Goal: Information Seeking & Learning: Learn about a topic

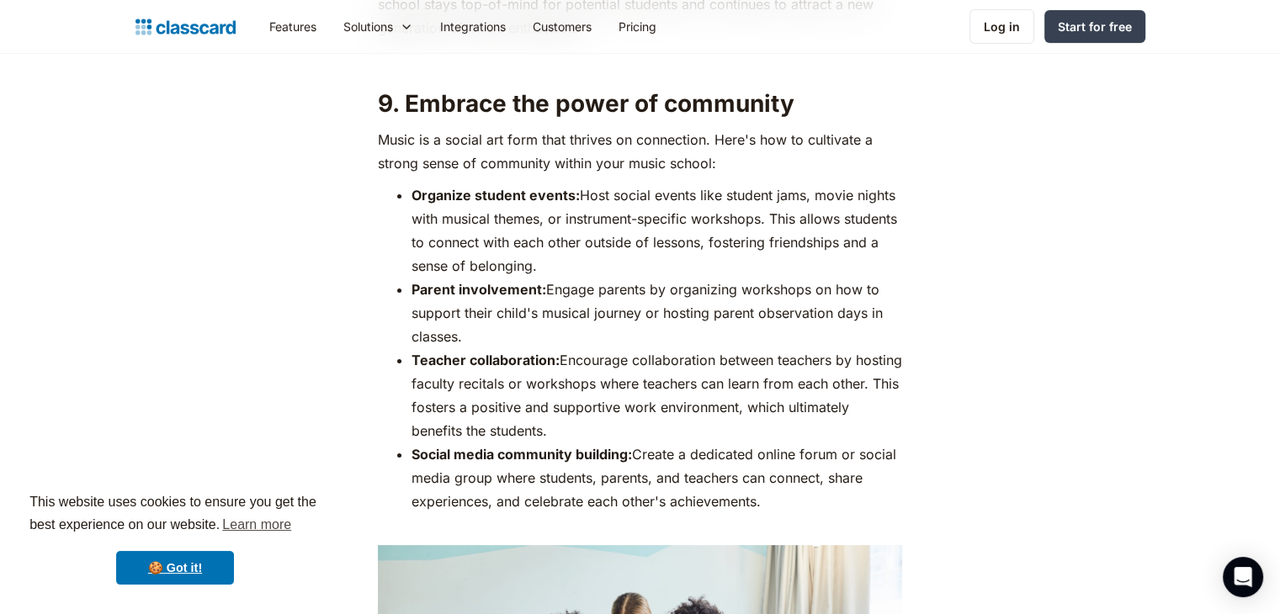
scroll to position [6649, 0]
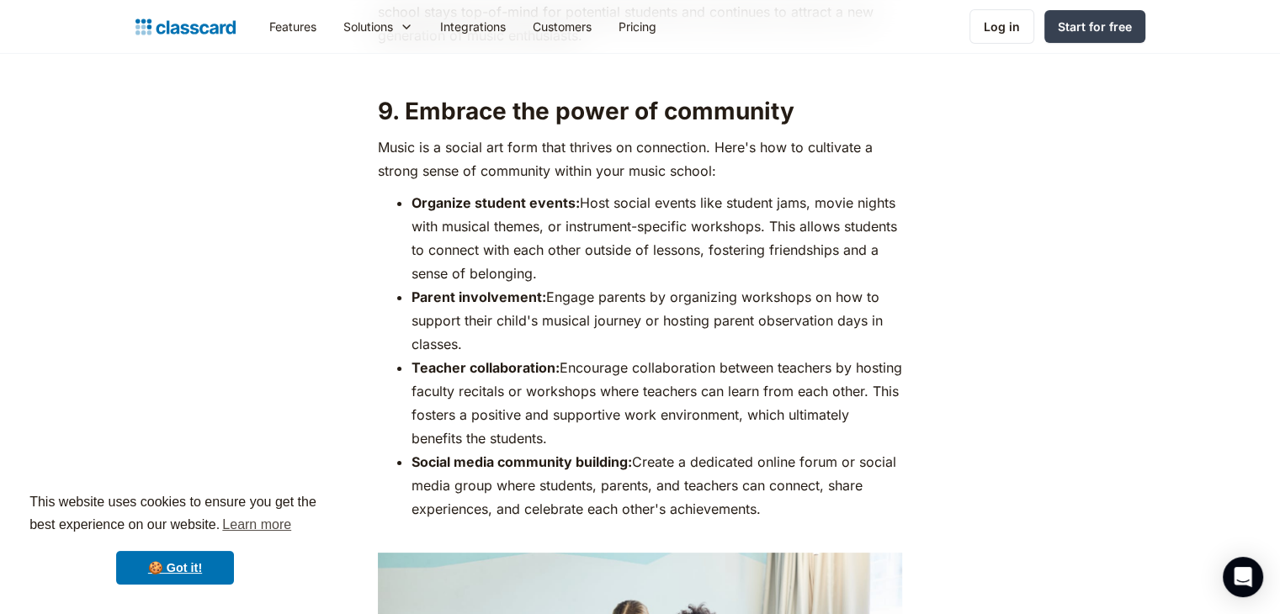
drag, startPoint x: 562, startPoint y: 363, endPoint x: 842, endPoint y: 433, distance: 288.2
click at [842, 433] on li "Teacher collaboration: Encourage collaboration between teachers by hosting facu…" at bounding box center [657, 403] width 491 height 94
click at [1236, 580] on icon "Open Intercom Messenger" at bounding box center [1243, 577] width 22 height 22
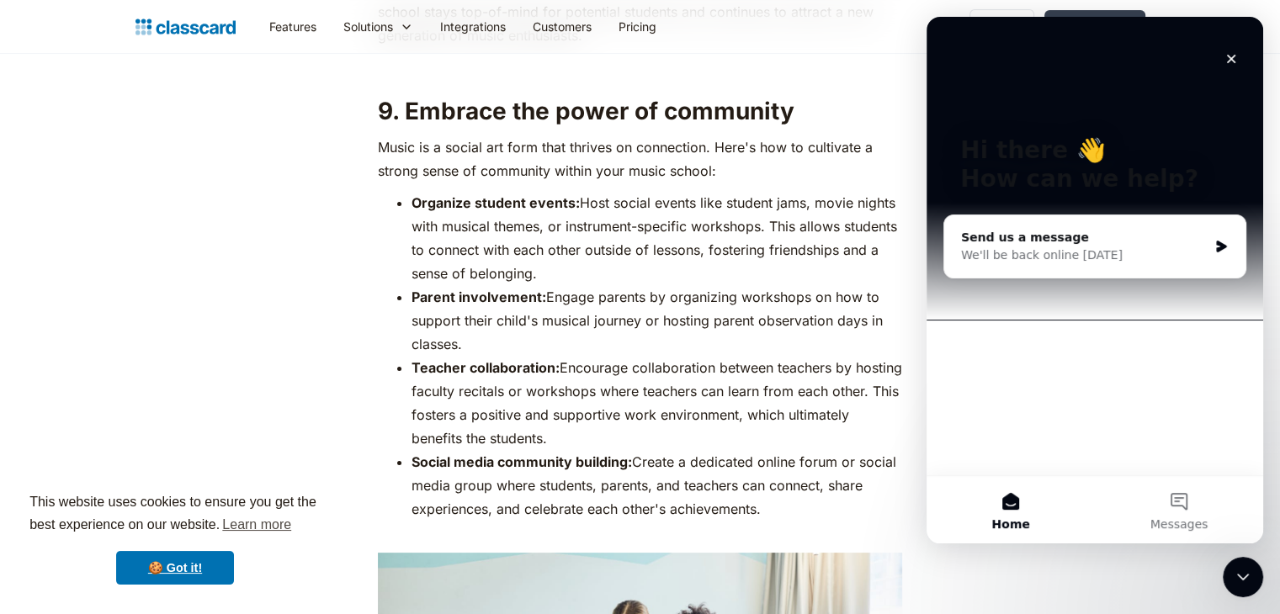
scroll to position [0, 0]
click at [1236, 61] on icon "Close" at bounding box center [1231, 58] width 13 height 13
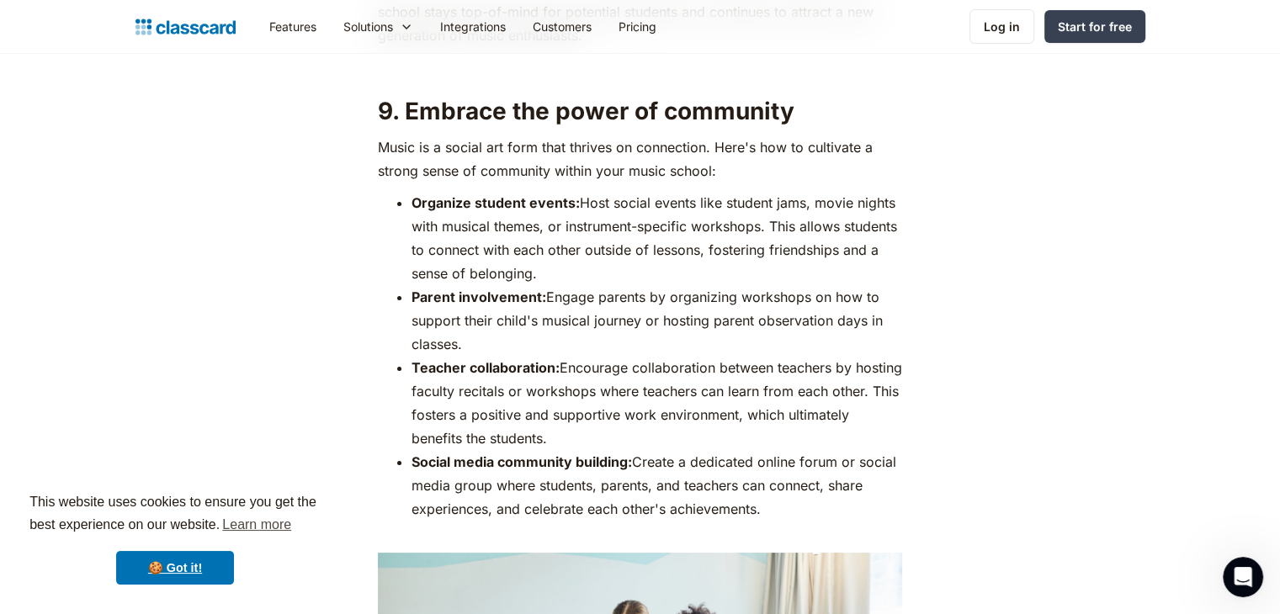
click at [551, 381] on li "Teacher collaboration: Encourage collaboration between teachers by hosting facu…" at bounding box center [657, 403] width 491 height 94
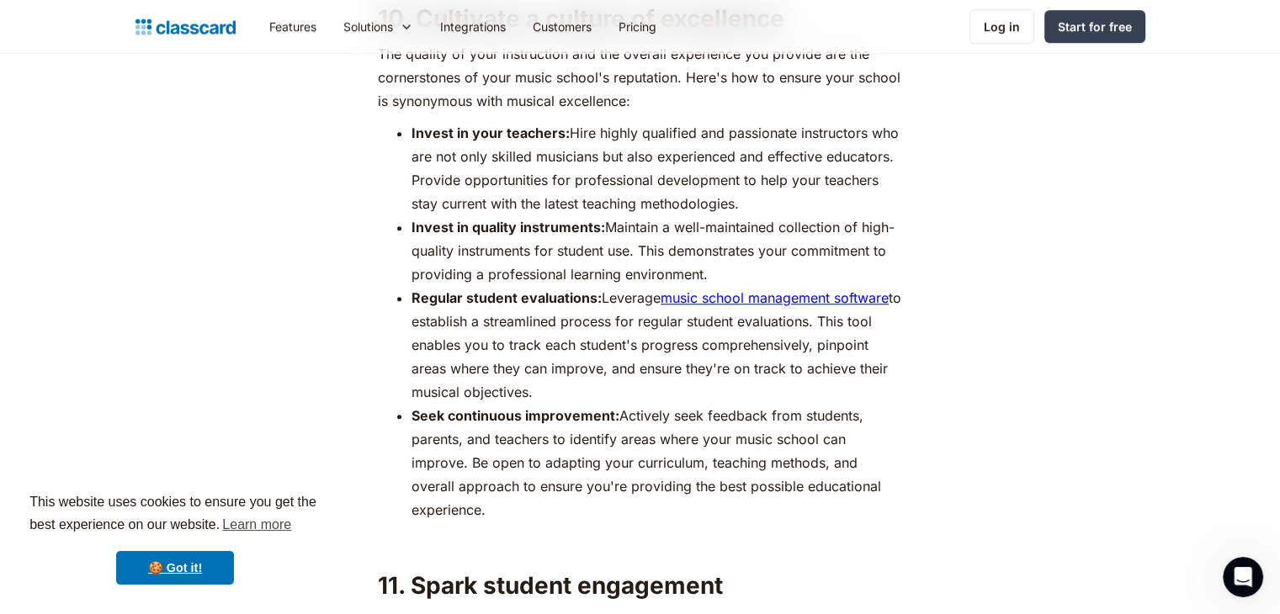
scroll to position [7513, 0]
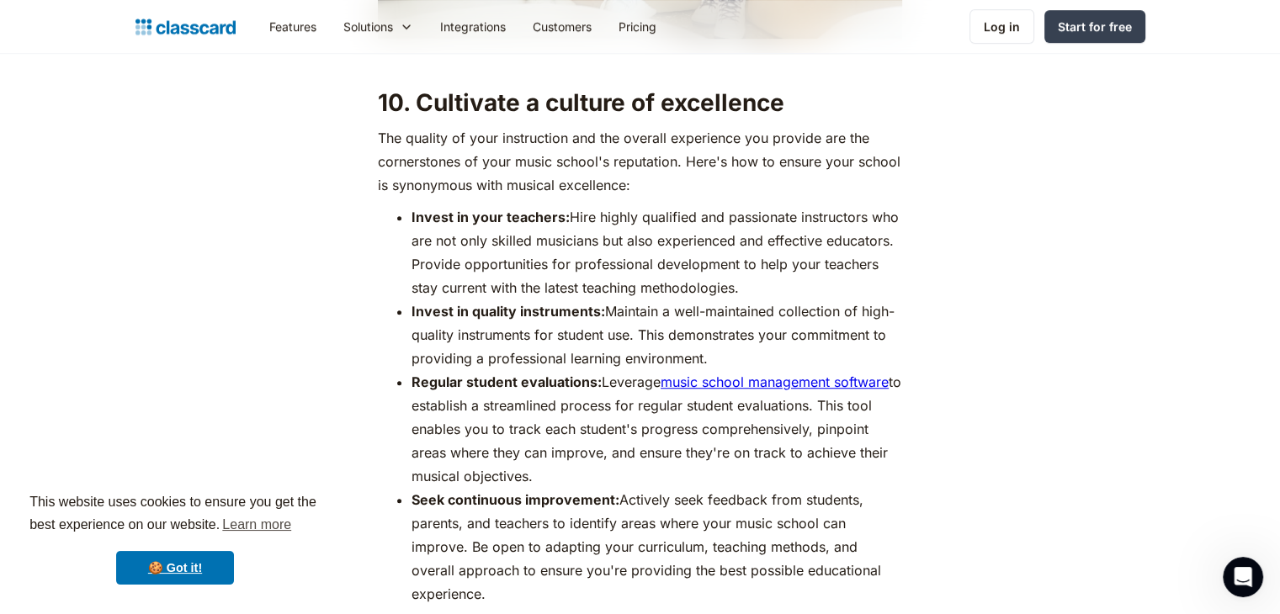
click at [641, 398] on li "Regular student evaluations: Leverage music school management software to estab…" at bounding box center [657, 429] width 491 height 118
click at [549, 417] on li "Regular student evaluations: Leverage music school management software to estab…" at bounding box center [657, 429] width 491 height 118
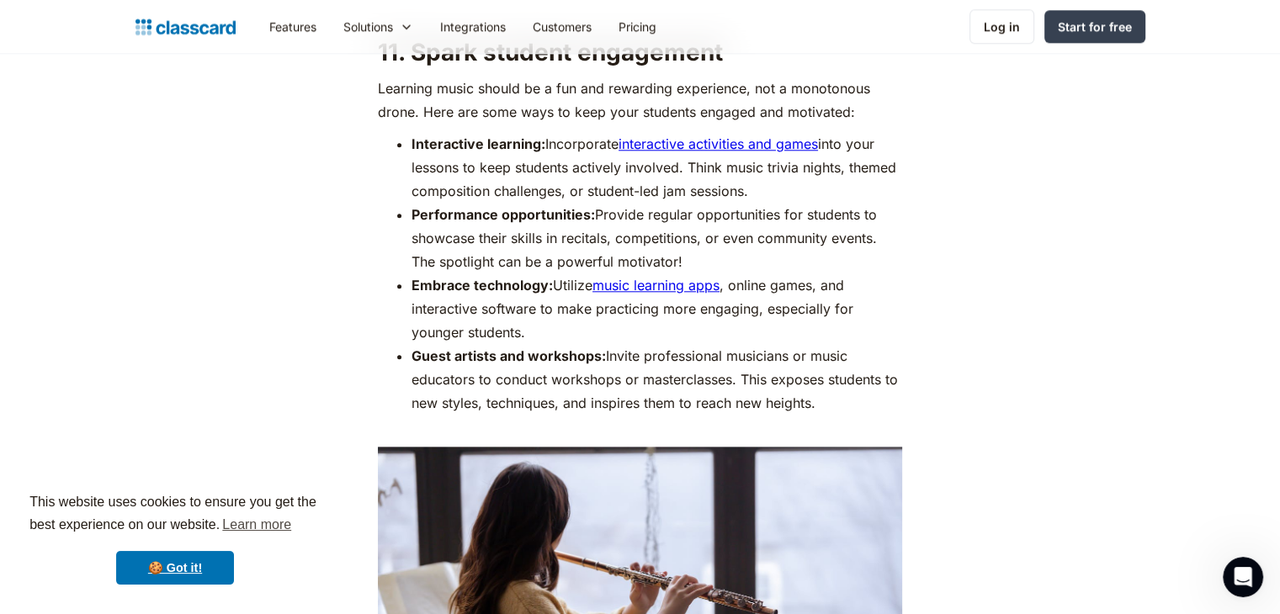
scroll to position [8102, 0]
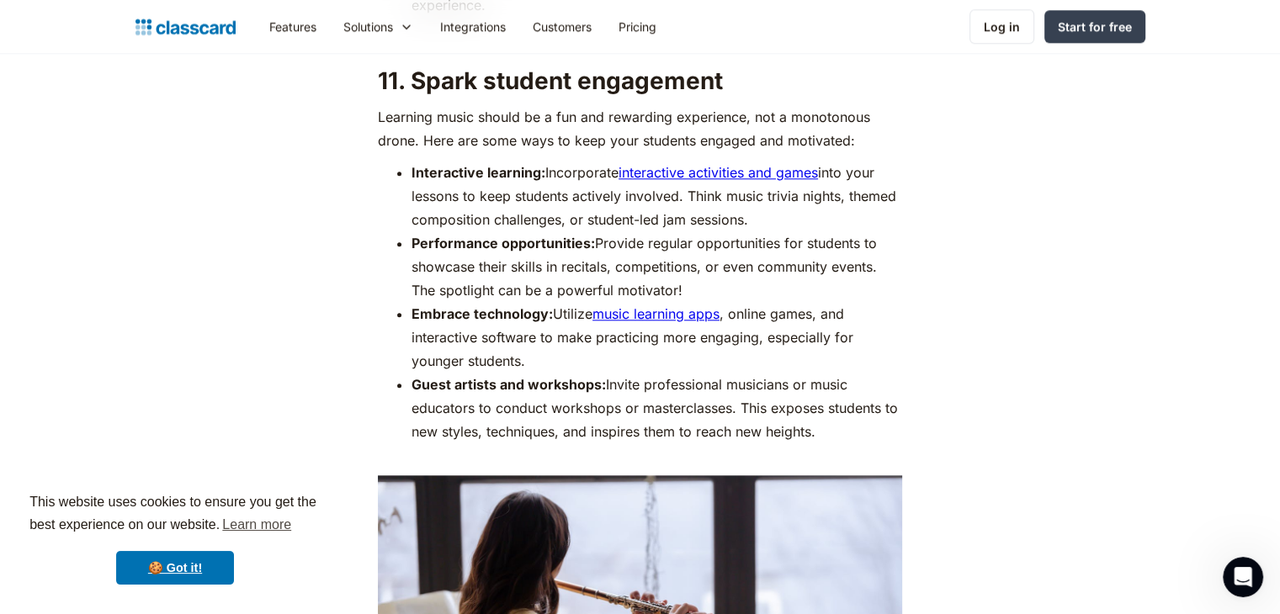
click at [632, 170] on link "interactive activities and games" at bounding box center [718, 172] width 199 height 17
drag, startPoint x: 1075, startPoint y: 76, endPoint x: 701, endPoint y: 316, distance: 444.1
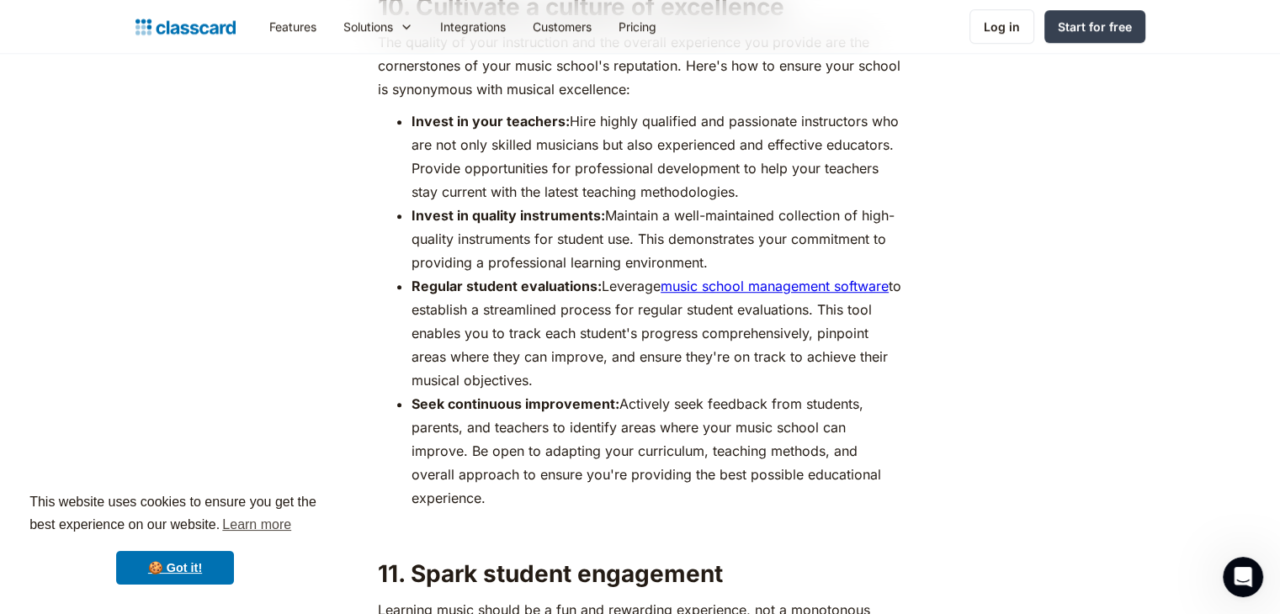
scroll to position [7607, 0]
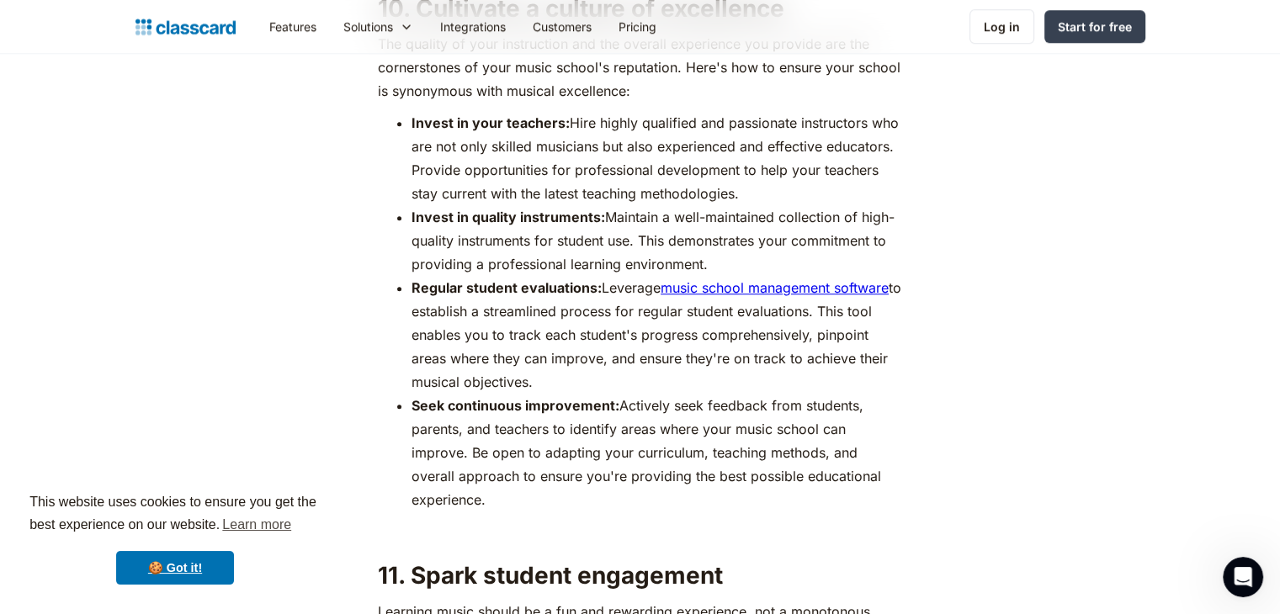
click at [697, 300] on li "Regular student evaluations: Leverage music school management software to estab…" at bounding box center [657, 335] width 491 height 118
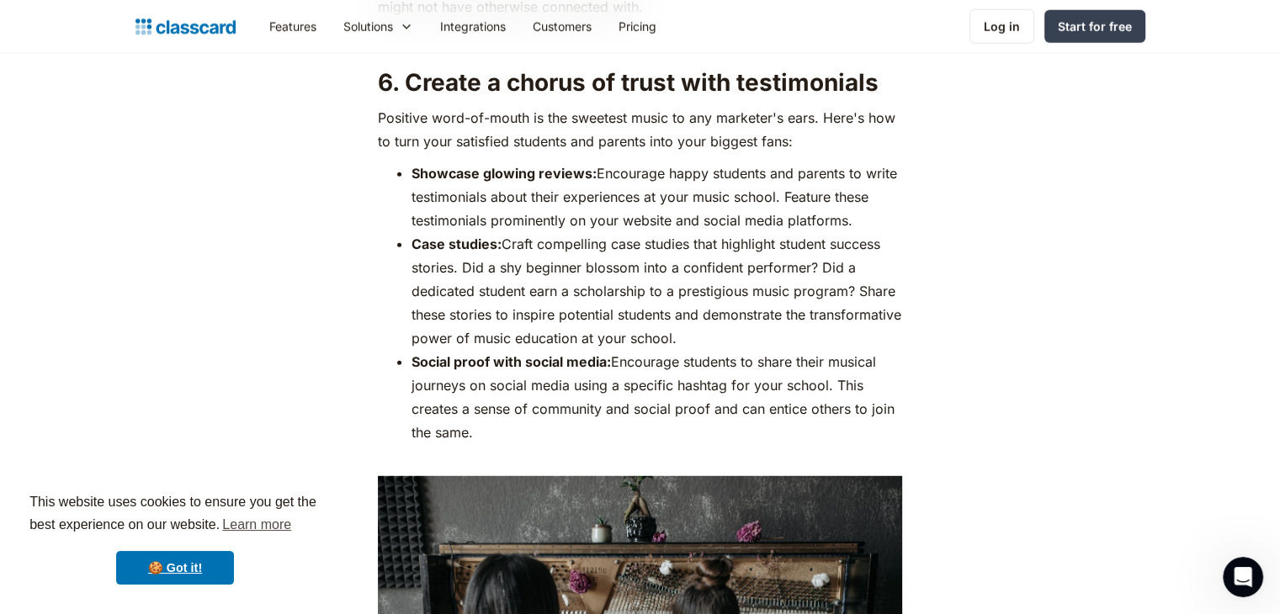
scroll to position [4703, 0]
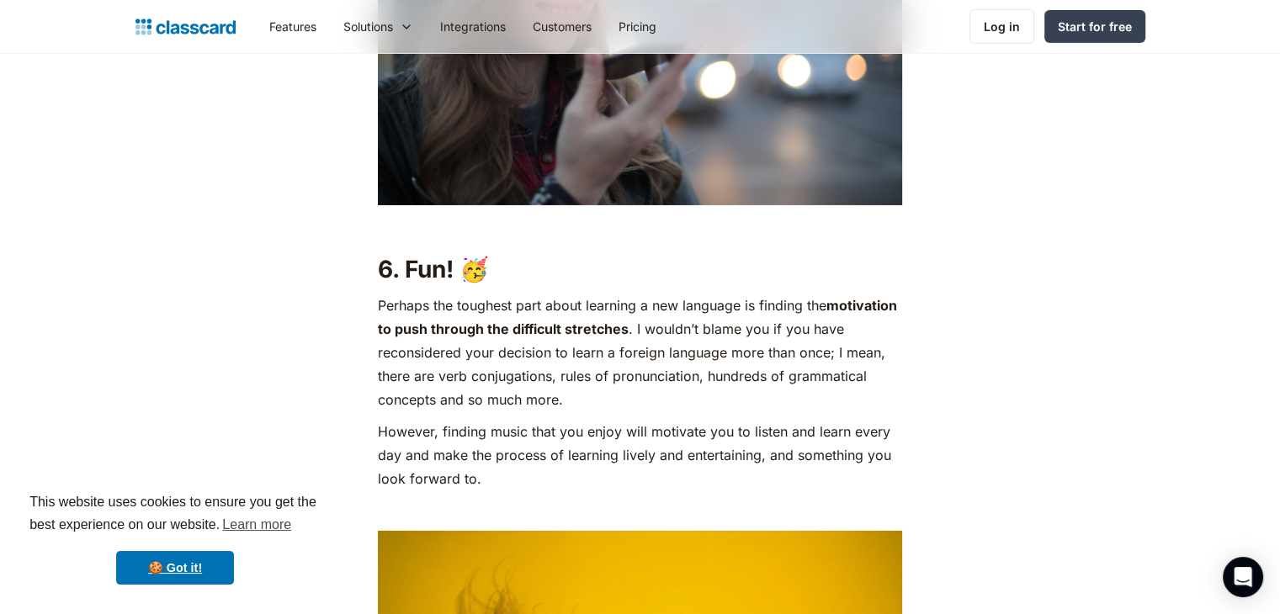
scroll to position [5723, 0]
